Goal: Information Seeking & Learning: Learn about a topic

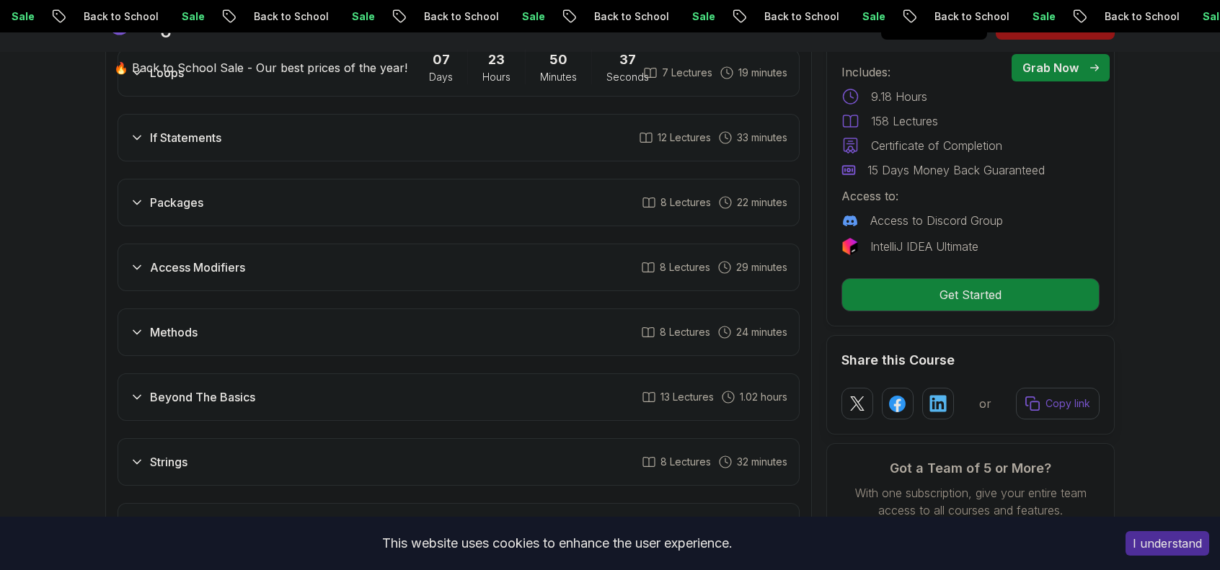
scroll to position [2019, 0]
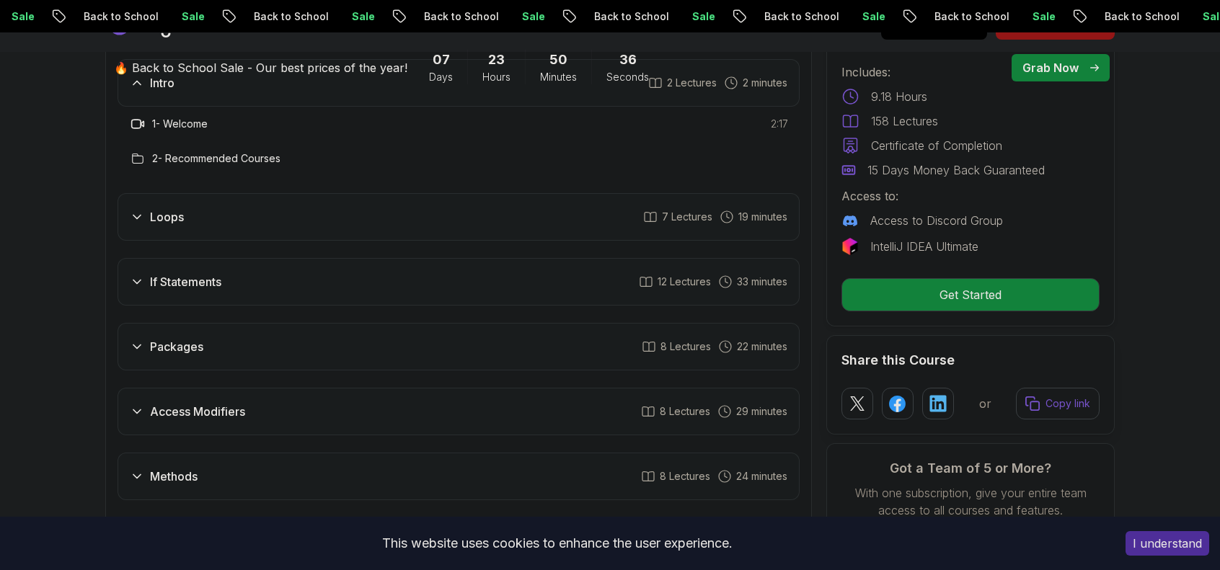
click at [182, 338] on h3 "Packages" at bounding box center [176, 346] width 53 height 17
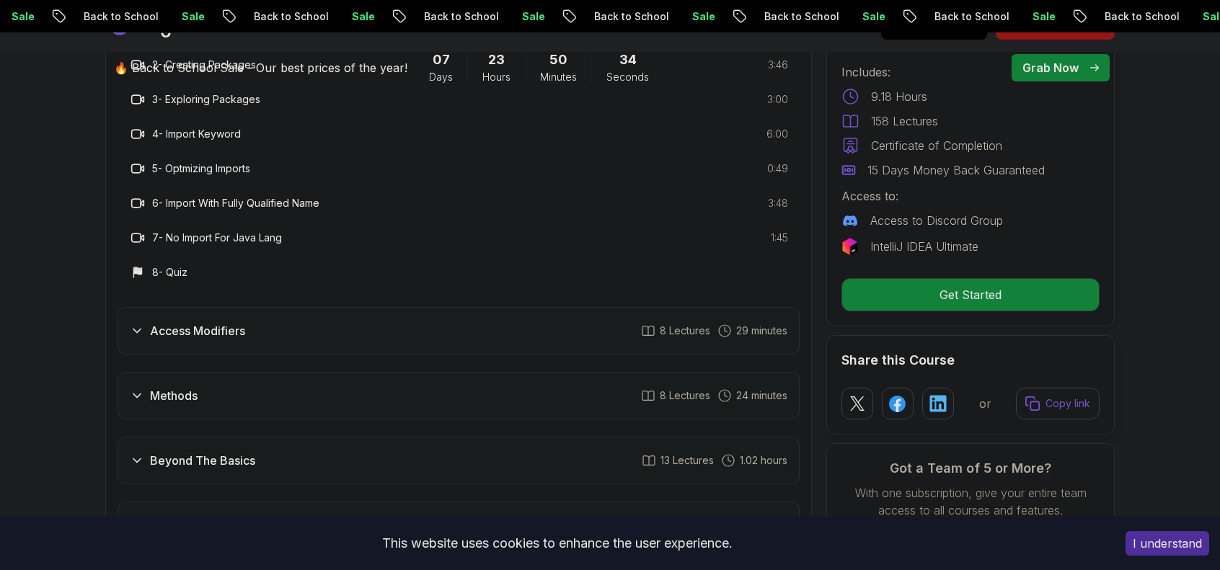
click at [277, 314] on div "Access Modifiers 8 Lectures 29 minutes" at bounding box center [459, 331] width 682 height 48
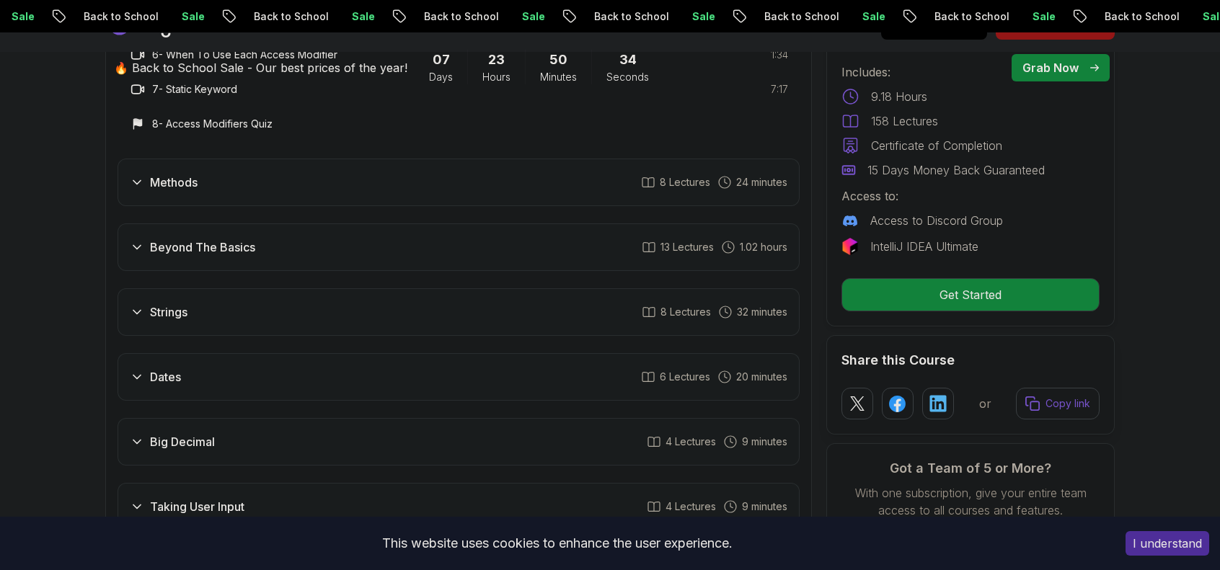
scroll to position [2523, 0]
click at [218, 159] on div "Methods 8 Lectures 24 minutes" at bounding box center [459, 180] width 682 height 48
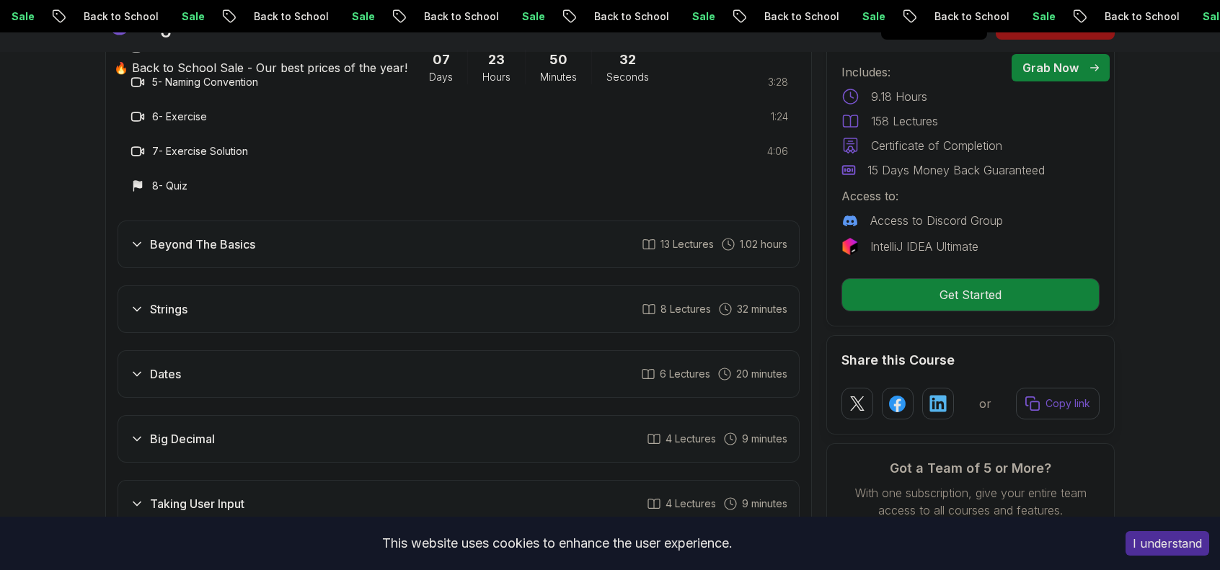
click at [216, 234] on div "Beyond The Basics 13 Lectures 1.02 hours" at bounding box center [459, 245] width 682 height 48
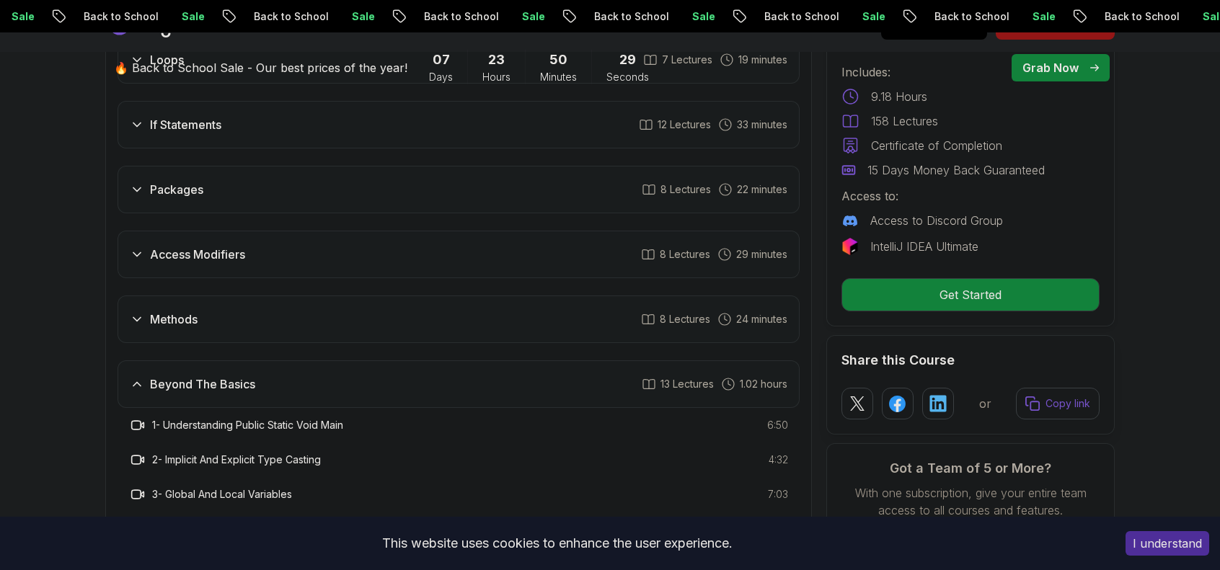
scroll to position [1875, 0]
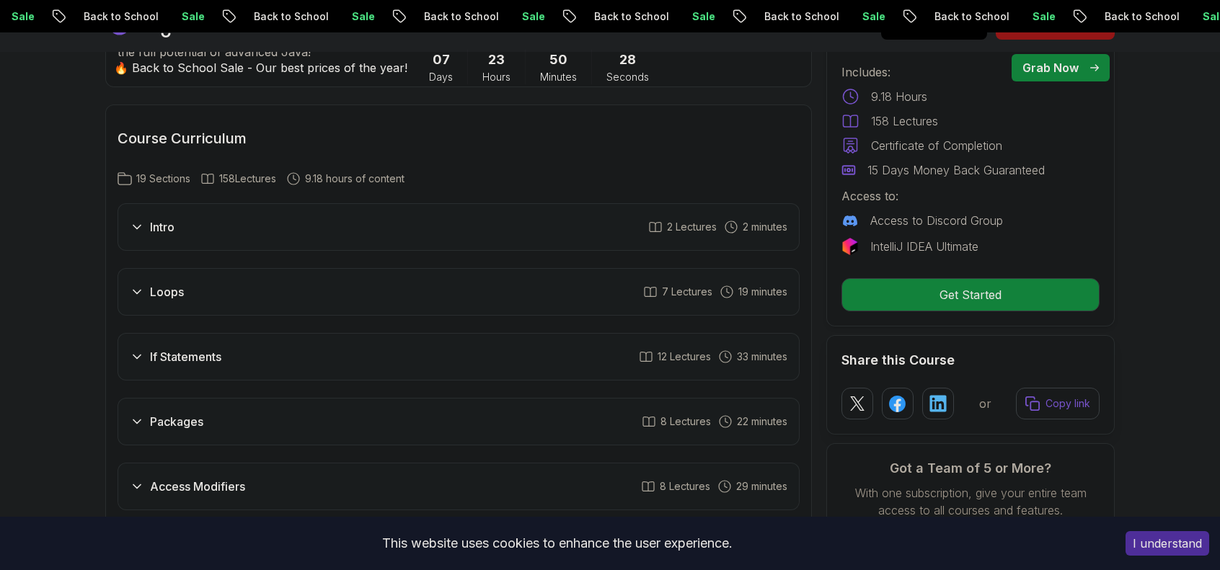
click at [261, 268] on div "Loops 7 Lectures 19 minutes" at bounding box center [459, 292] width 682 height 48
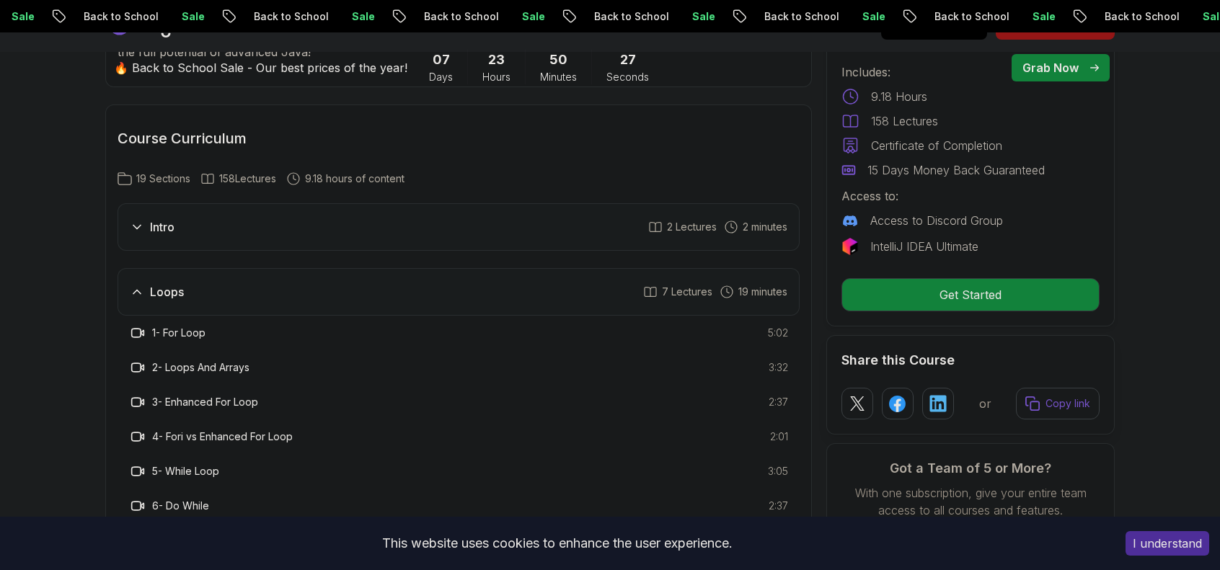
click at [260, 268] on div "Loops 7 Lectures 19 minutes" at bounding box center [459, 292] width 682 height 48
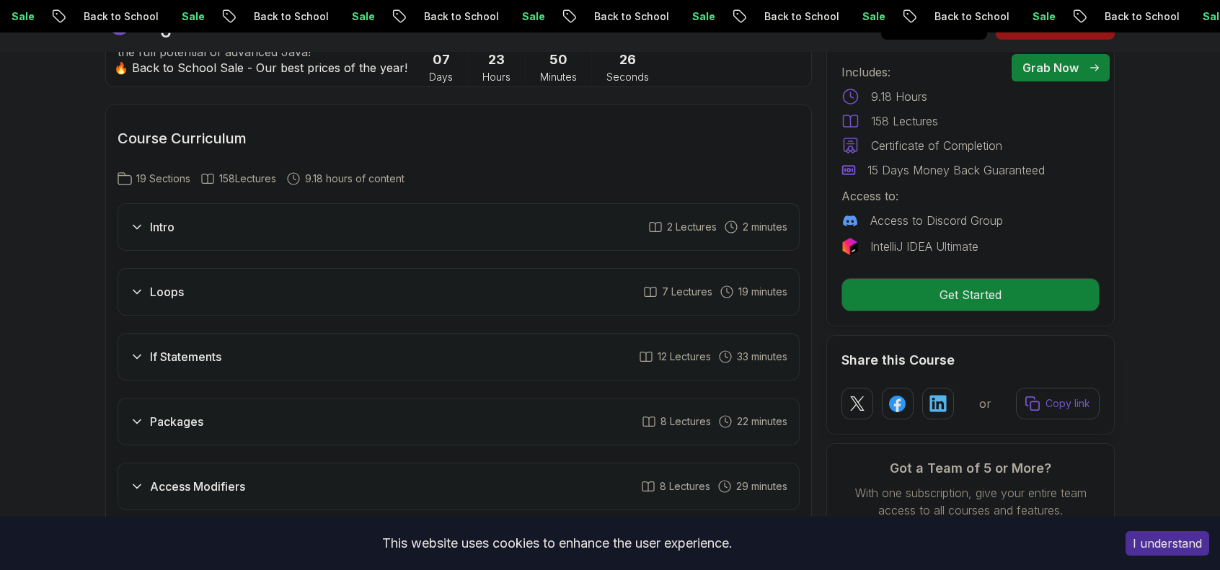
click at [260, 268] on div "Loops 7 Lectures 19 minutes" at bounding box center [459, 292] width 682 height 48
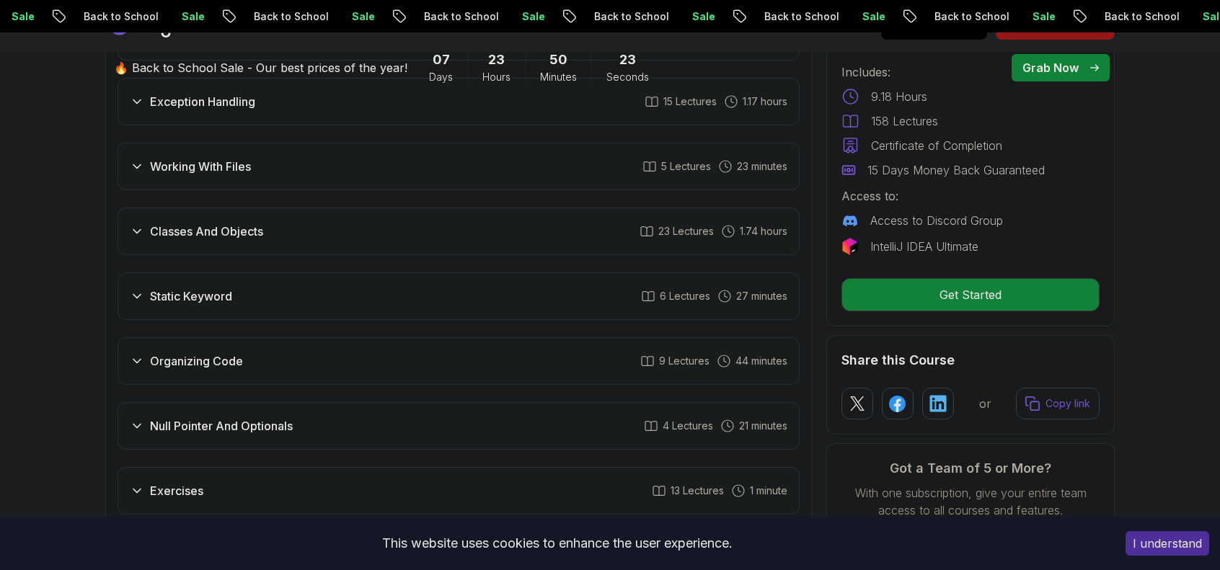
click at [229, 288] on h3 "Static Keyword" at bounding box center [191, 296] width 82 height 17
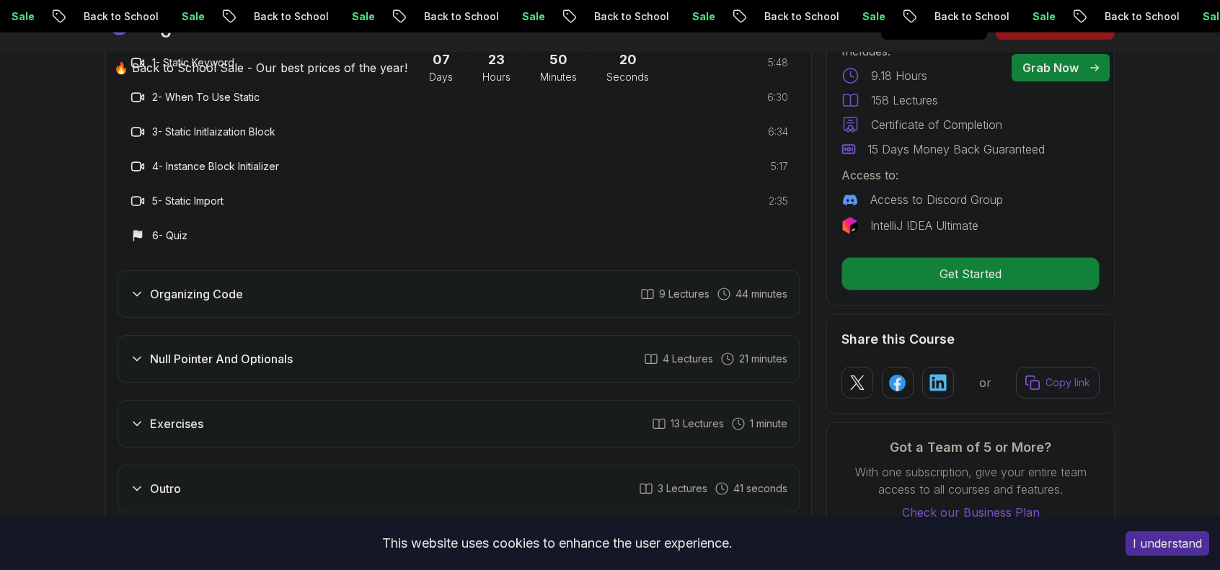
scroll to position [3002, 0]
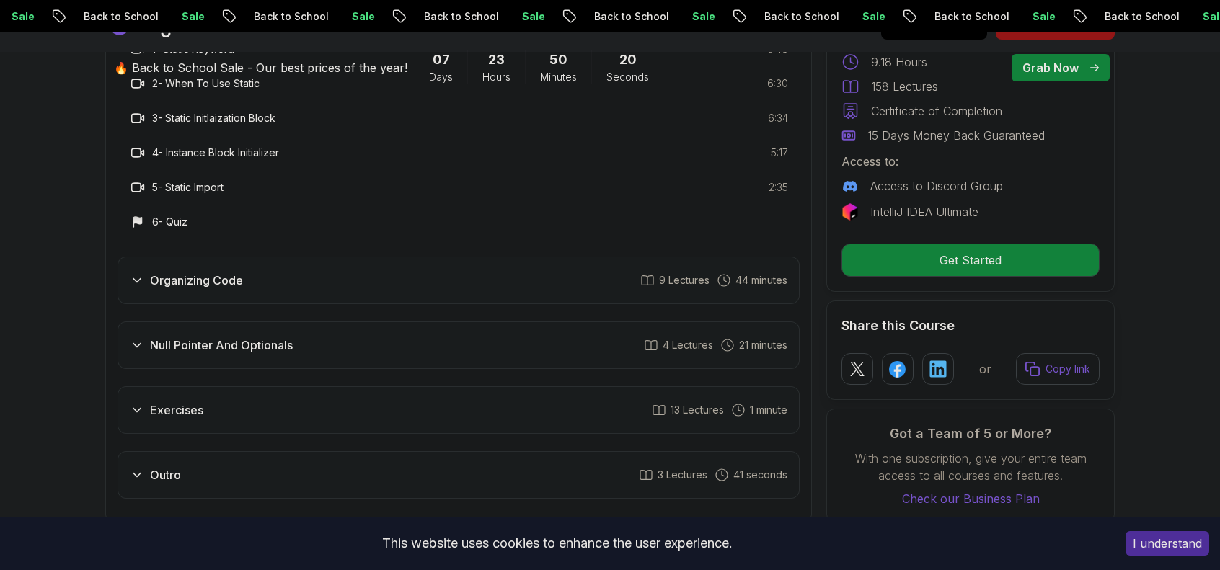
click at [228, 260] on div "Organizing Code 9 Lectures 44 minutes" at bounding box center [459, 281] width 682 height 48
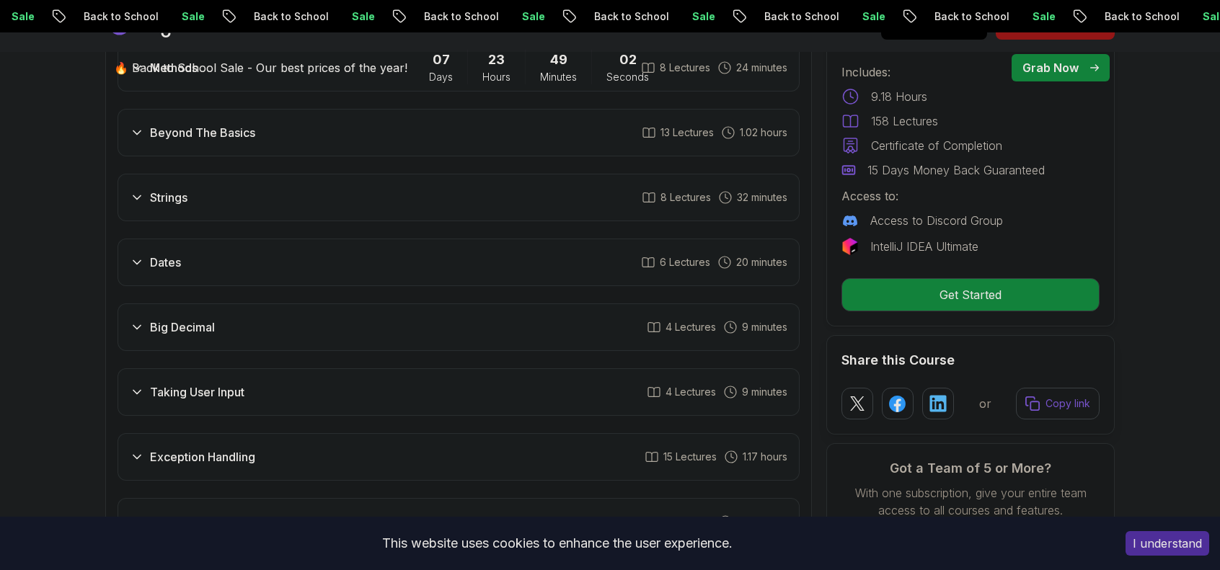
scroll to position [2498, 0]
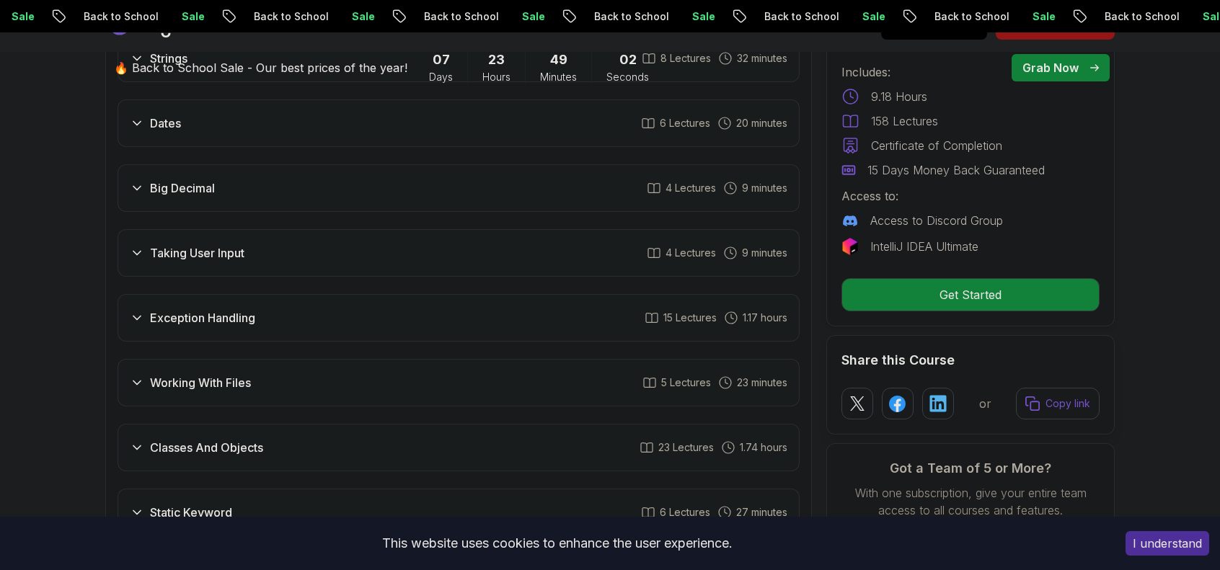
click at [183, 180] on h3 "Big Decimal" at bounding box center [182, 188] width 65 height 17
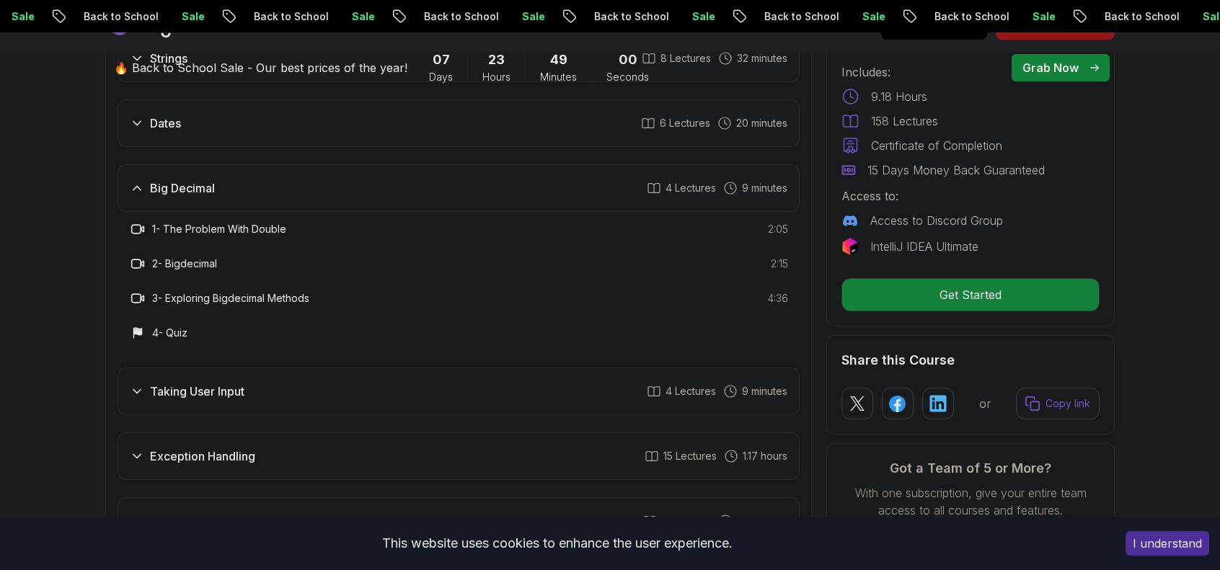
click at [182, 106] on div "Dates 6 Lectures 20 minutes" at bounding box center [459, 123] width 682 height 48
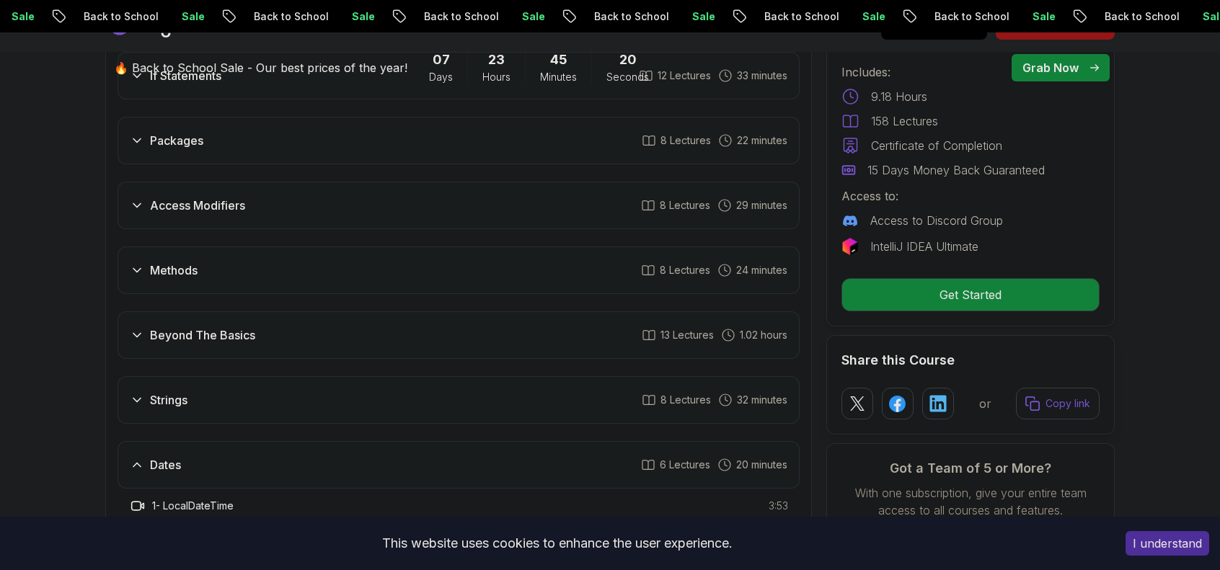
scroll to position [1921, 0]
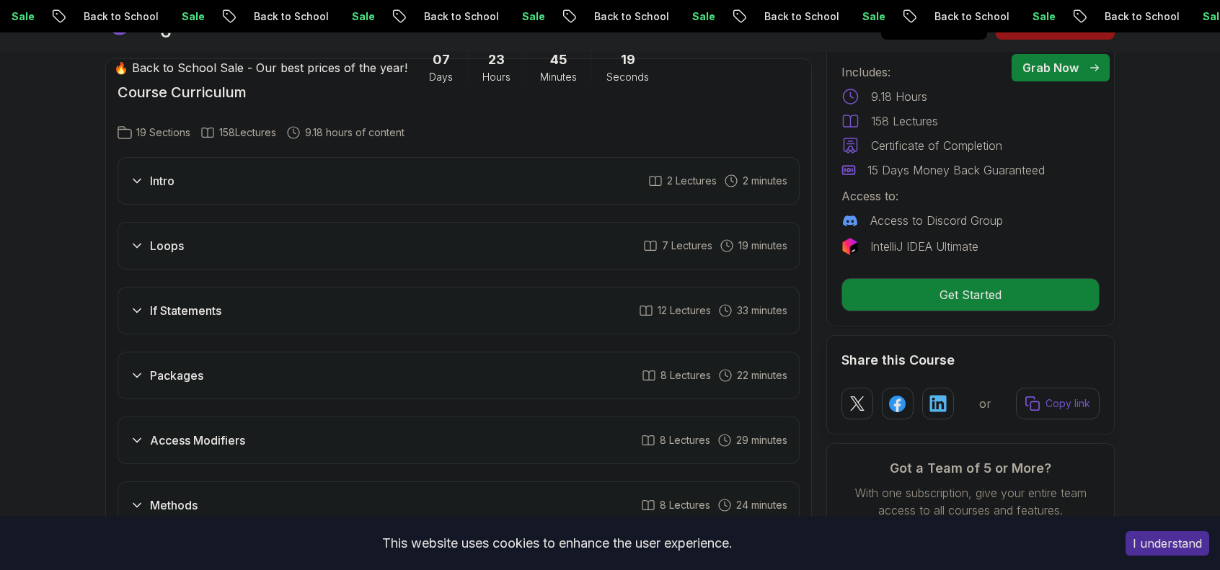
click at [264, 368] on div "Packages 8 Lectures 22 minutes" at bounding box center [459, 376] width 682 height 48
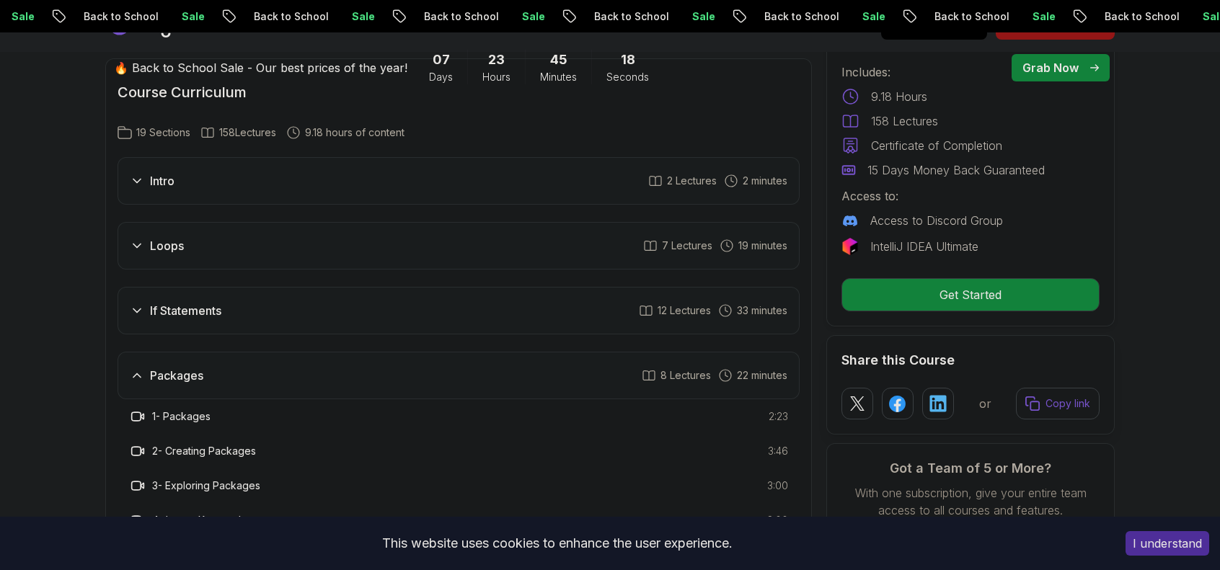
click at [240, 287] on div "If Statements 12 Lectures 33 minutes" at bounding box center [459, 311] width 682 height 48
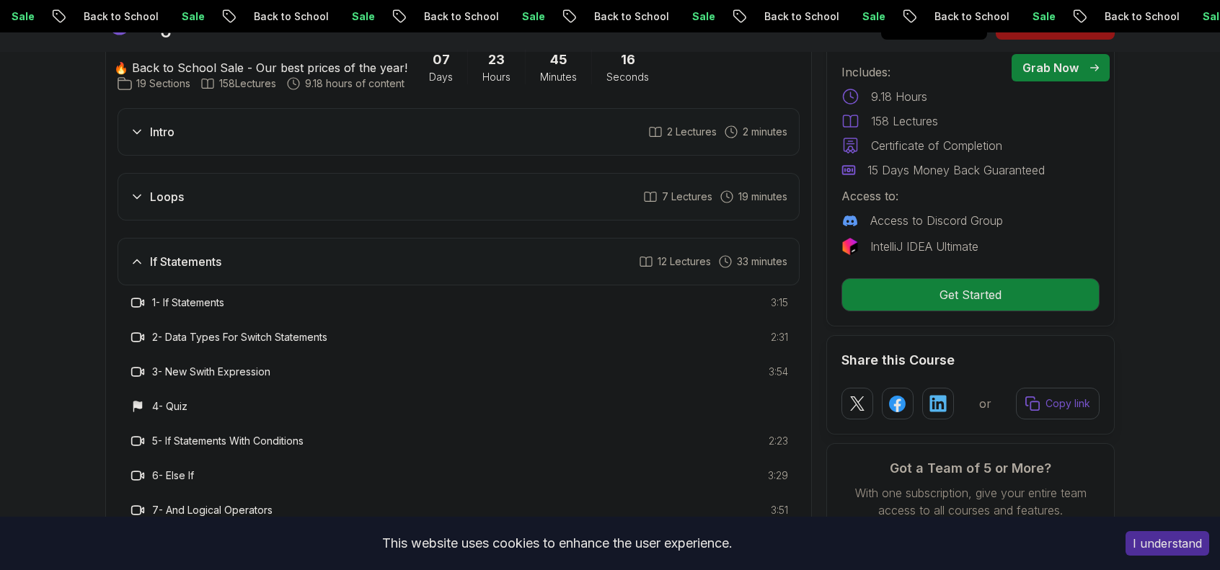
scroll to position [1993, 0]
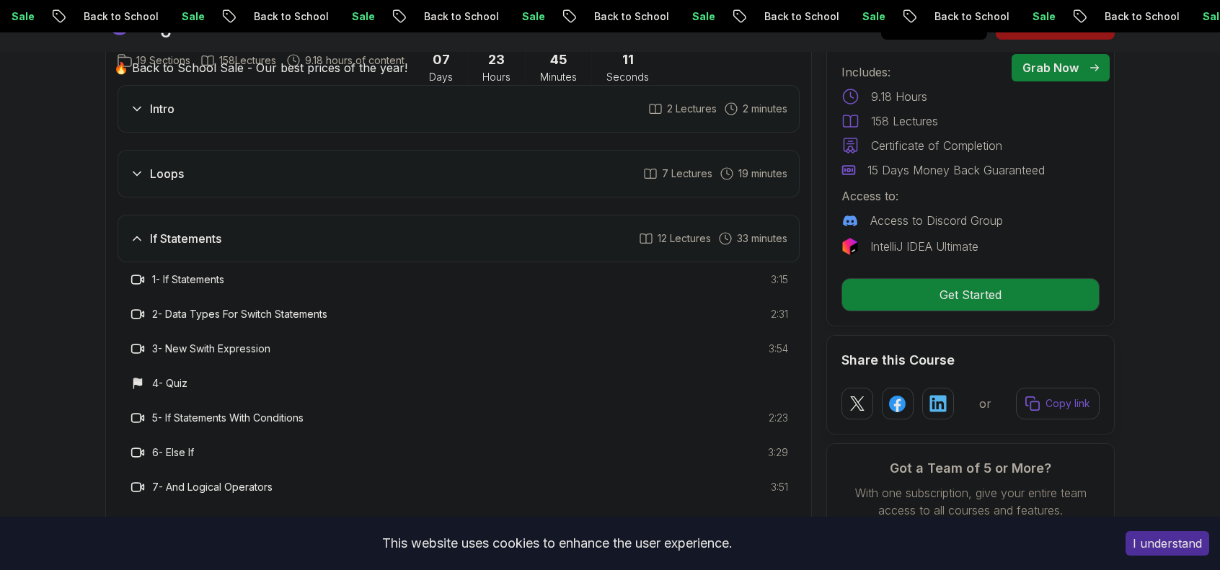
click at [200, 164] on div "Loops 7 Lectures 19 minutes" at bounding box center [459, 174] width 682 height 48
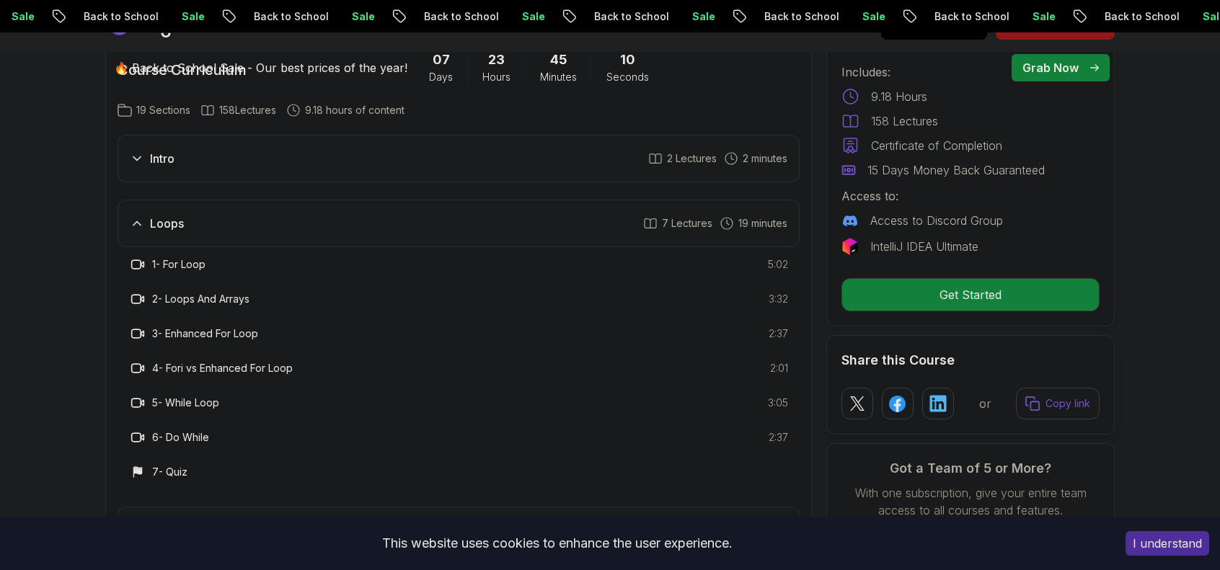
scroll to position [1921, 0]
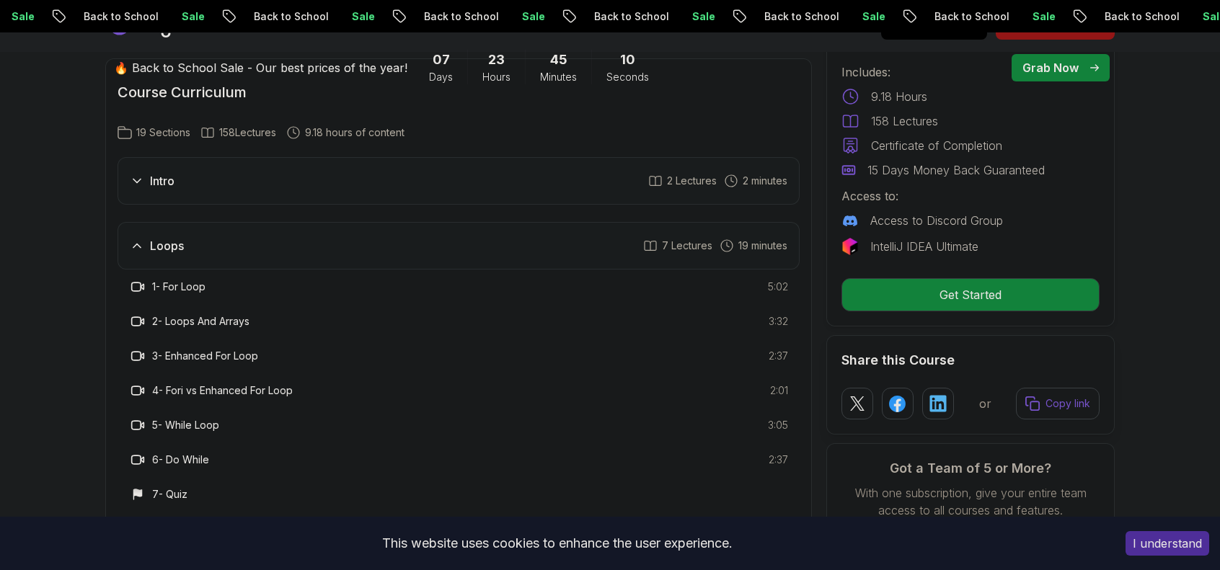
click at [198, 180] on div "Intro 2 Lectures 2 minutes" at bounding box center [459, 181] width 682 height 48
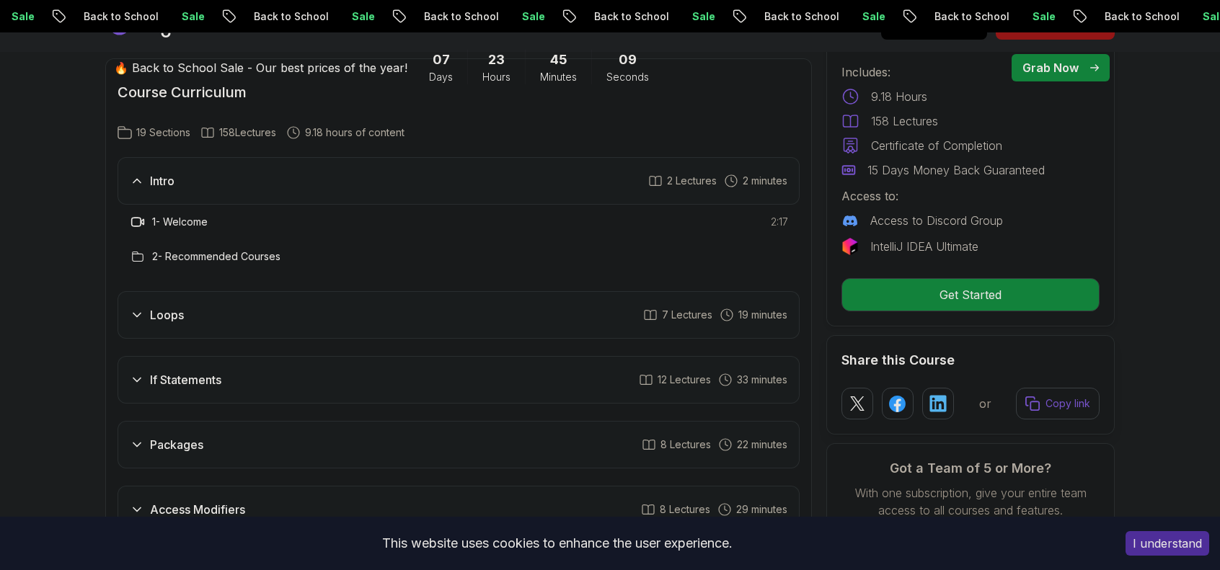
click at [197, 169] on div "Intro 2 Lectures 2 minutes" at bounding box center [459, 181] width 682 height 48
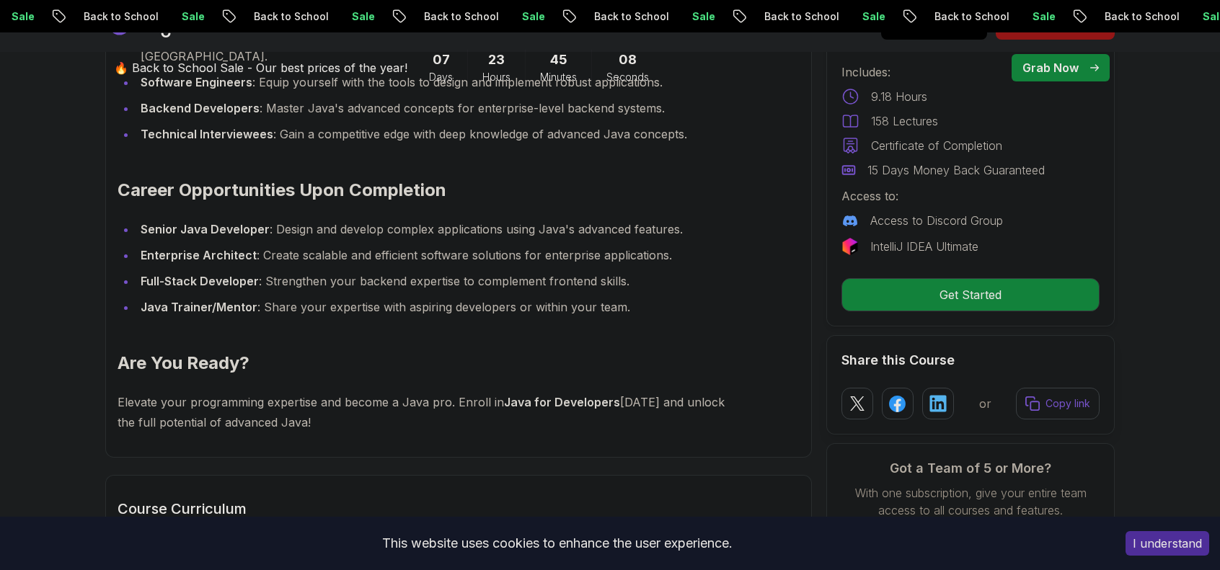
scroll to position [1344, 0]
